Goal: Task Accomplishment & Management: Use online tool/utility

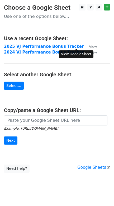
click at [89, 46] on small "View" at bounding box center [93, 47] width 8 height 4
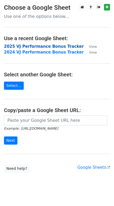
click at [54, 46] on strong "2025 VJ Performance Bonus Tracker" at bounding box center [43, 46] width 79 height 5
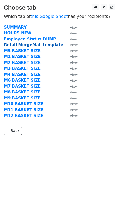
click at [35, 45] on strong "Retail MergeMail template" at bounding box center [33, 45] width 59 height 5
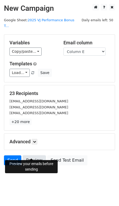
click at [31, 156] on link "Preview" at bounding box center [34, 161] width 23 height 10
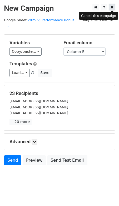
click at [112, 8] on icon at bounding box center [111, 7] width 3 height 4
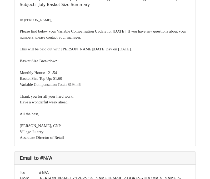
scroll to position [3847, 0]
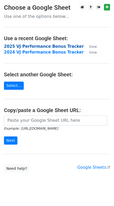
click at [38, 47] on strong "2025 VJ Performance Bonus Tracker" at bounding box center [43, 46] width 79 height 5
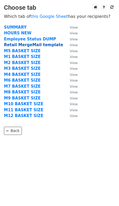
click at [27, 46] on strong "Retail MergeMail template" at bounding box center [33, 45] width 59 height 5
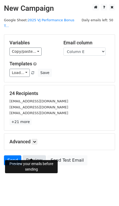
click at [33, 156] on link "Preview" at bounding box center [34, 161] width 23 height 10
click at [27, 156] on link "Preview" at bounding box center [34, 161] width 23 height 10
click at [33, 156] on link "Preview" at bounding box center [34, 161] width 23 height 10
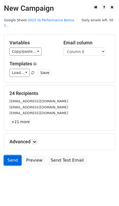
click at [16, 156] on link "Send" at bounding box center [12, 161] width 17 height 10
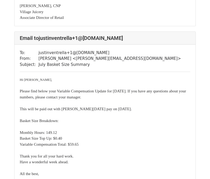
scroll to position [3548, 0]
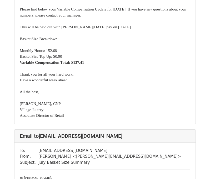
scroll to position [91, 0]
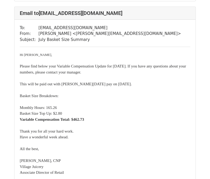
scroll to position [2012, 0]
